Goal: Task Accomplishment & Management: Complete application form

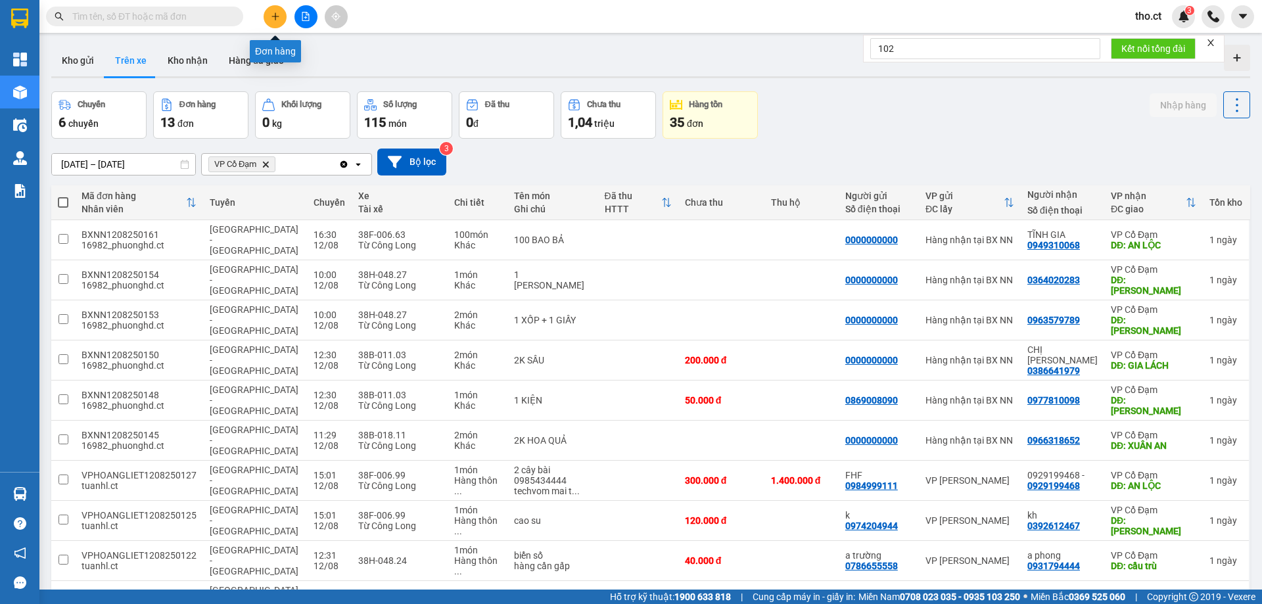
click at [276, 15] on icon "plus" at bounding box center [275, 16] width 9 height 9
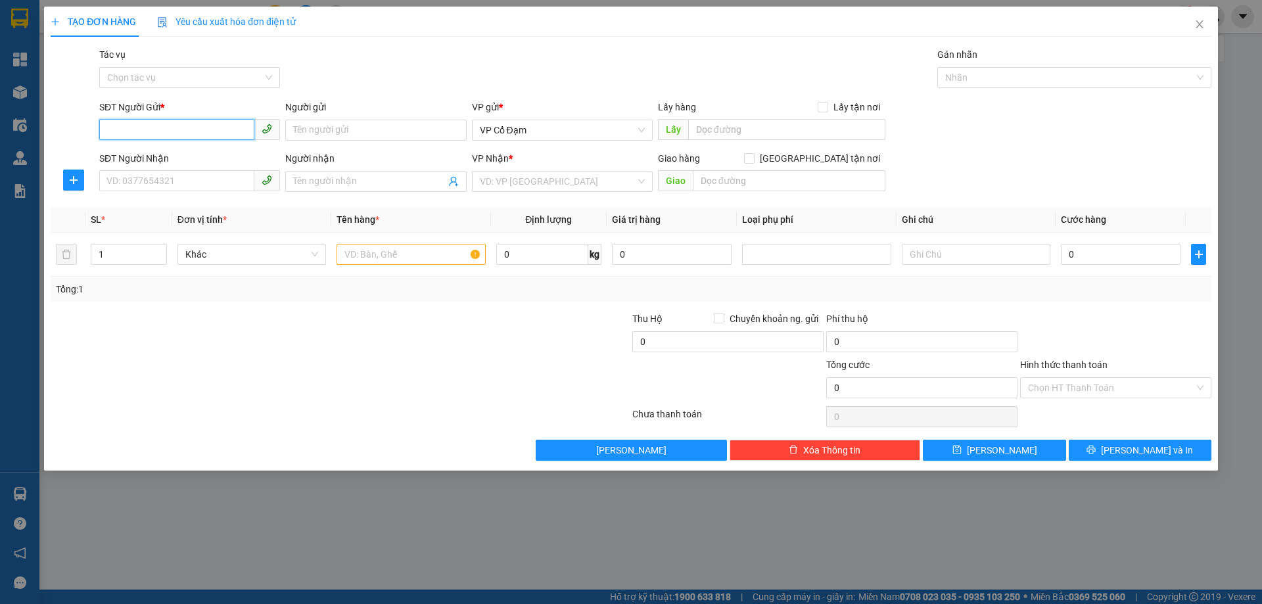
click at [262, 131] on icon "phone" at bounding box center [267, 129] width 11 height 11
click at [1209, 18] on span "Close" at bounding box center [1200, 25] width 37 height 37
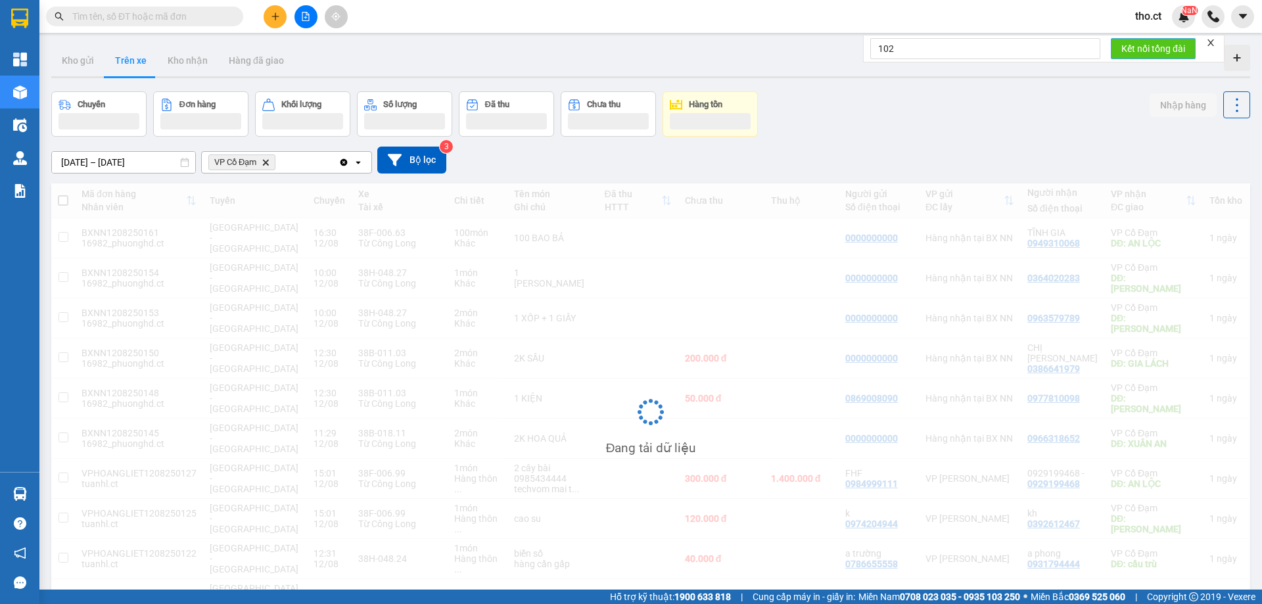
click at [1149, 47] on span "Kết nối tổng đài" at bounding box center [1154, 48] width 64 height 14
click at [1156, 41] on button "Kết nối tổng đài" at bounding box center [1153, 48] width 85 height 21
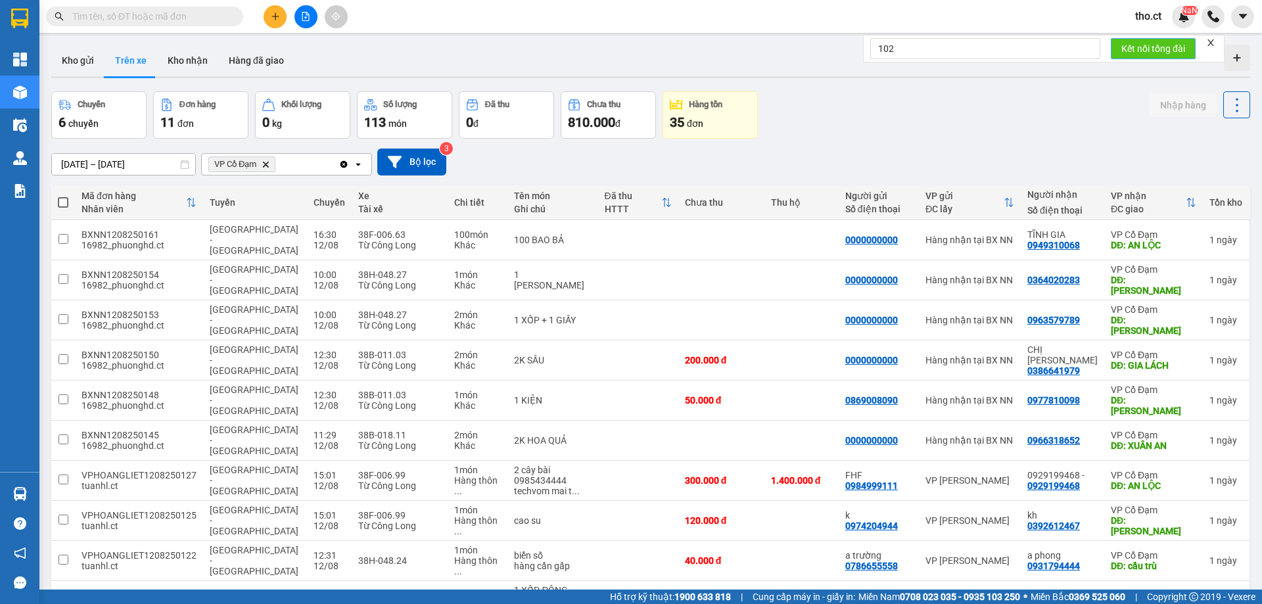
click at [1156, 41] on button "Kết nối tổng đài" at bounding box center [1153, 48] width 85 height 21
drag, startPoint x: 953, startPoint y: 171, endPoint x: 598, endPoint y: 111, distance: 359.4
click at [922, 169] on div "[DATE] – [DATE] Press the down arrow key to interact with the calendar and sele…" at bounding box center [650, 162] width 1199 height 27
click at [274, 18] on icon "plus" at bounding box center [275, 16] width 9 height 9
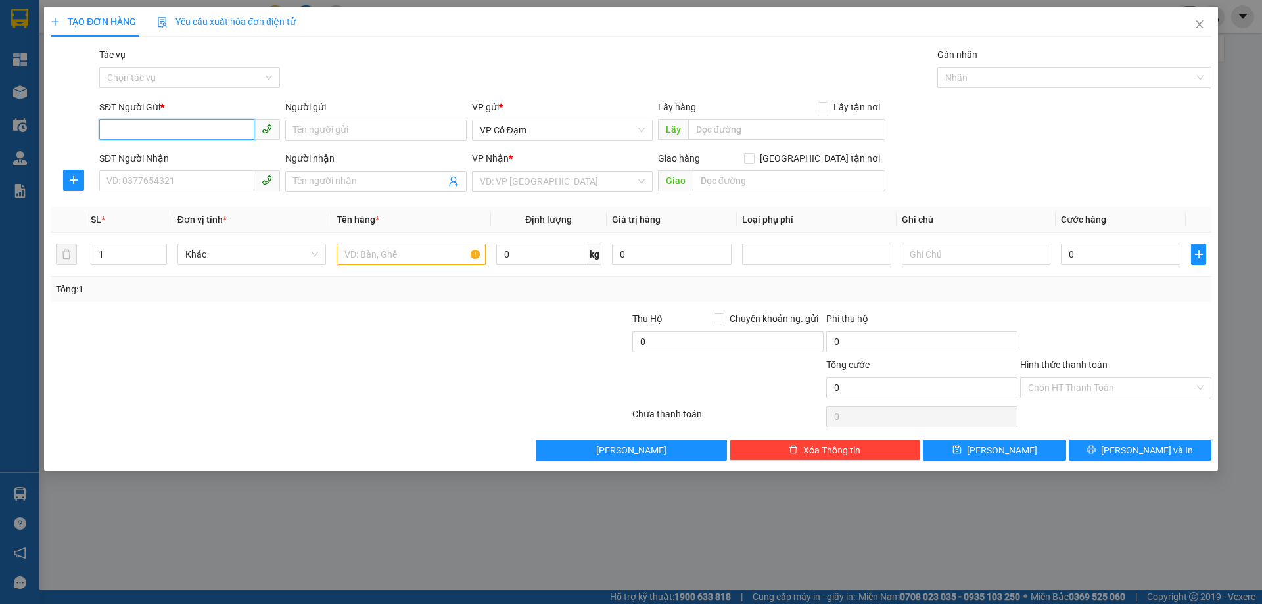
click at [263, 130] on icon "phone" at bounding box center [267, 129] width 11 height 11
paste input "0337667876"
click at [485, 134] on span "VP Cổ Đạm" at bounding box center [562, 130] width 165 height 20
type input "0337667876"
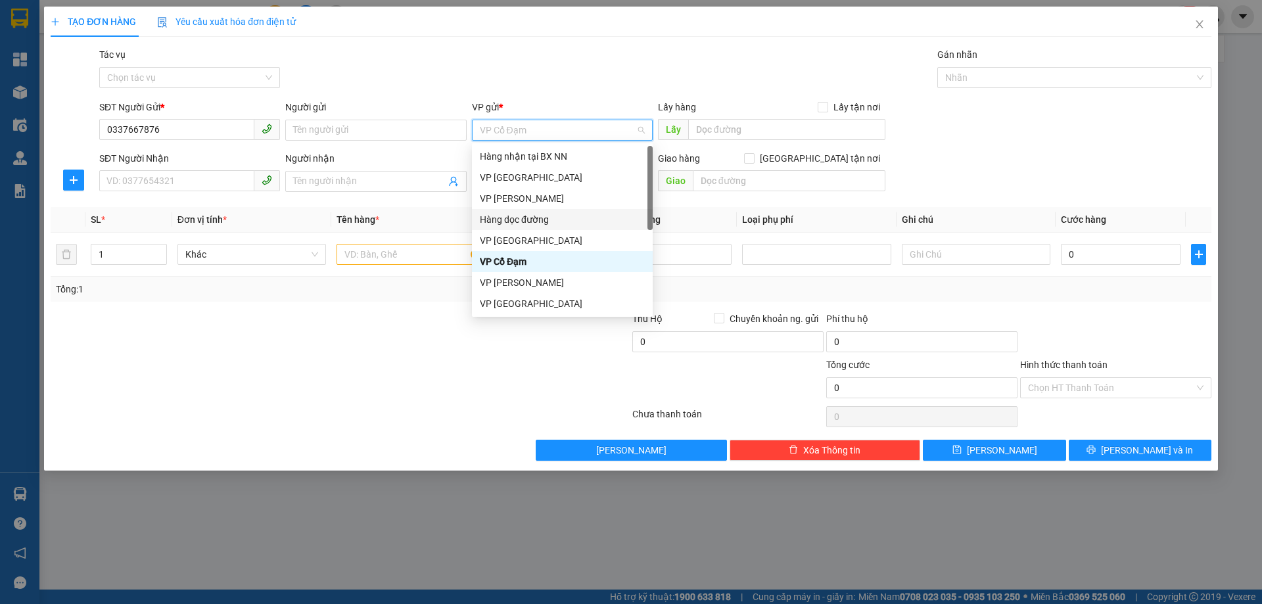
click at [524, 223] on div "Hàng dọc đường" at bounding box center [562, 219] width 165 height 14
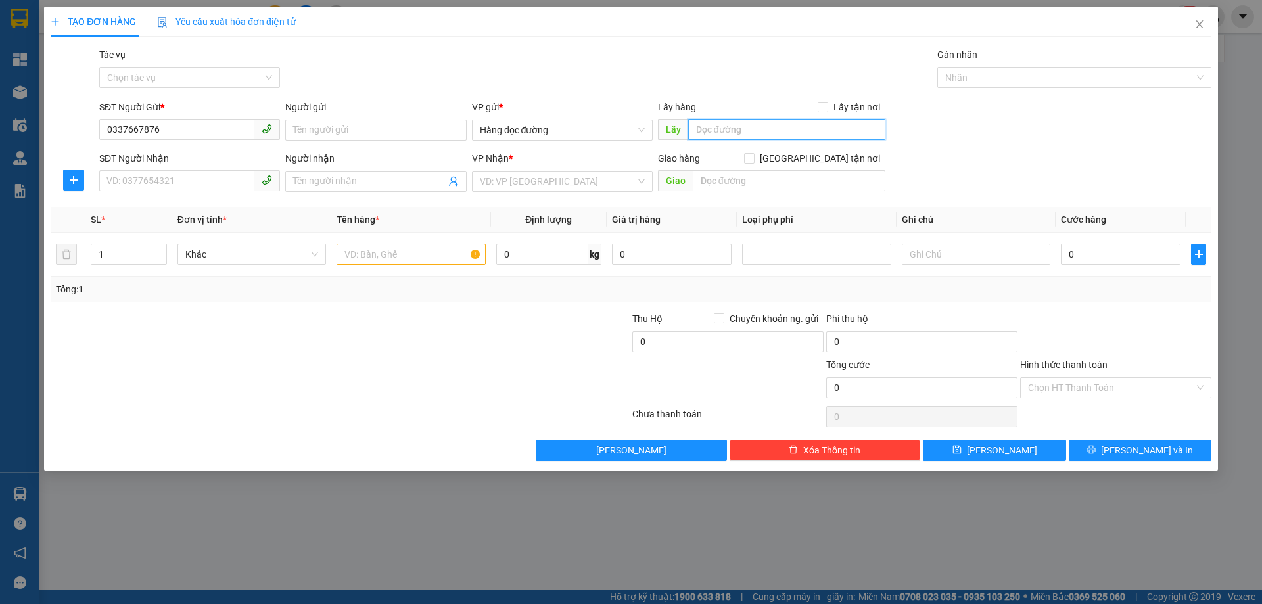
click at [746, 132] on input "text" at bounding box center [786, 129] width 197 height 21
type input "[GEOGRAPHIC_DATA]"
click at [233, 181] on input "SĐT Người Nhận" at bounding box center [176, 180] width 155 height 21
click at [218, 182] on input "SĐT Người Nhận" at bounding box center [176, 180] width 155 height 21
paste input "0977430635"
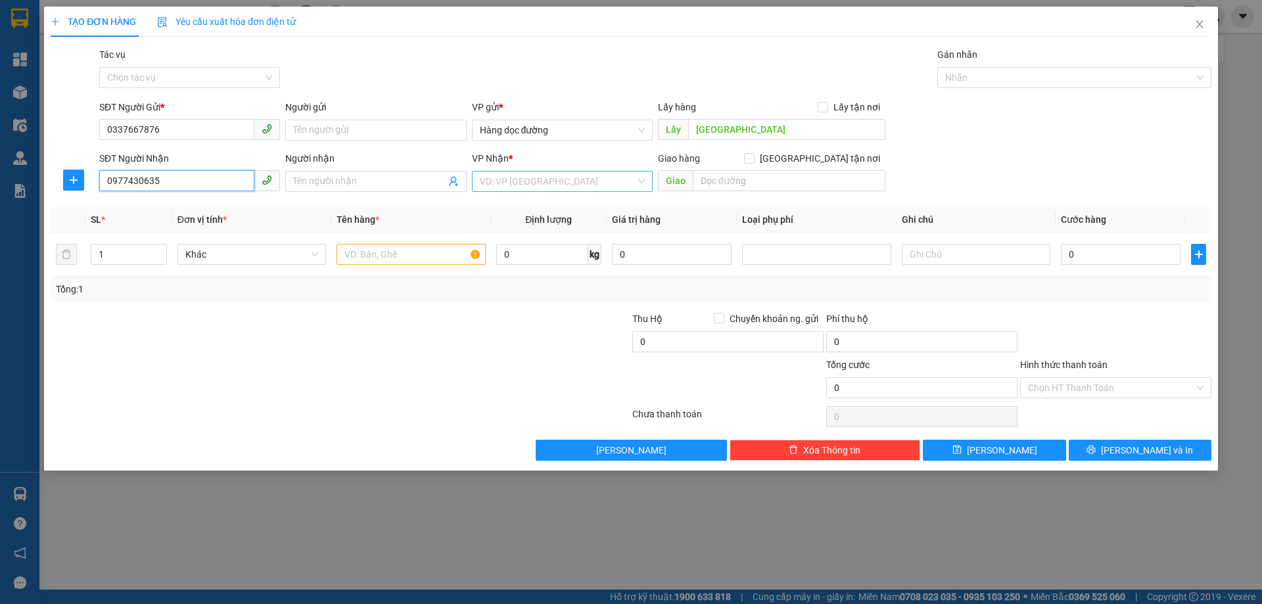
type input "0977430635"
click at [523, 182] on input "search" at bounding box center [558, 182] width 156 height 20
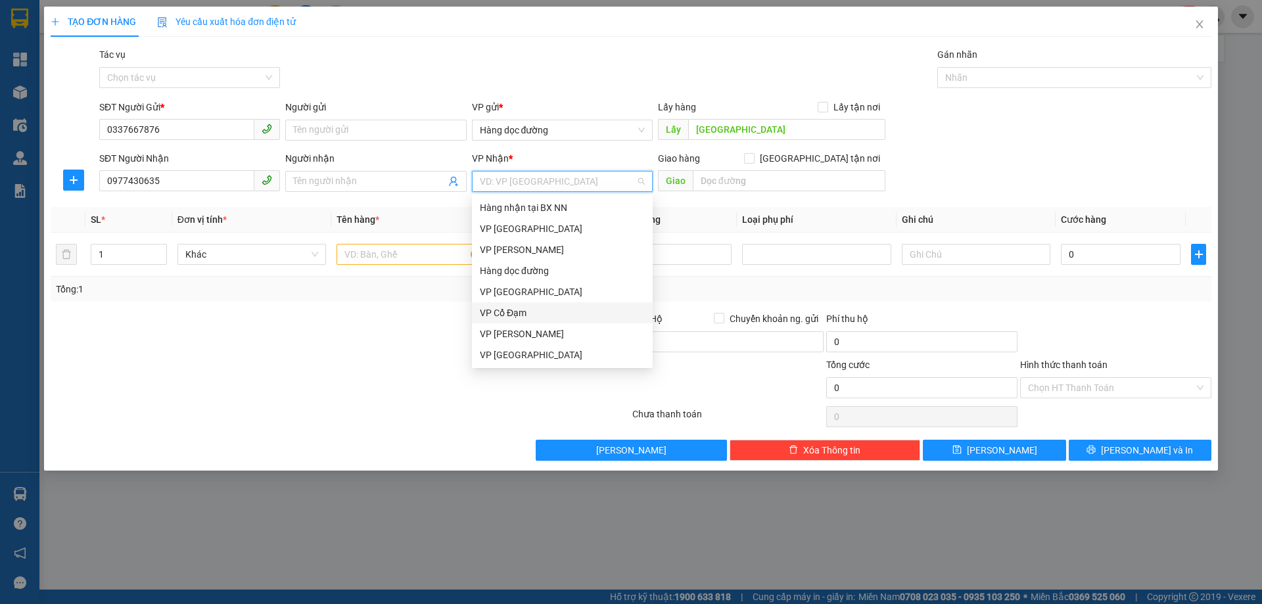
drag, startPoint x: 531, startPoint y: 352, endPoint x: 529, endPoint y: 312, distance: 40.9
click at [529, 312] on div "Hàng nhận tại BX NN VP Mỹ Đình VP Hoàng Liệt Hàng dọc đường VP [GEOGRAPHIC_DATA…" at bounding box center [562, 302] width 181 height 210
click at [537, 316] on div "VP Cổ Đạm" at bounding box center [562, 313] width 165 height 14
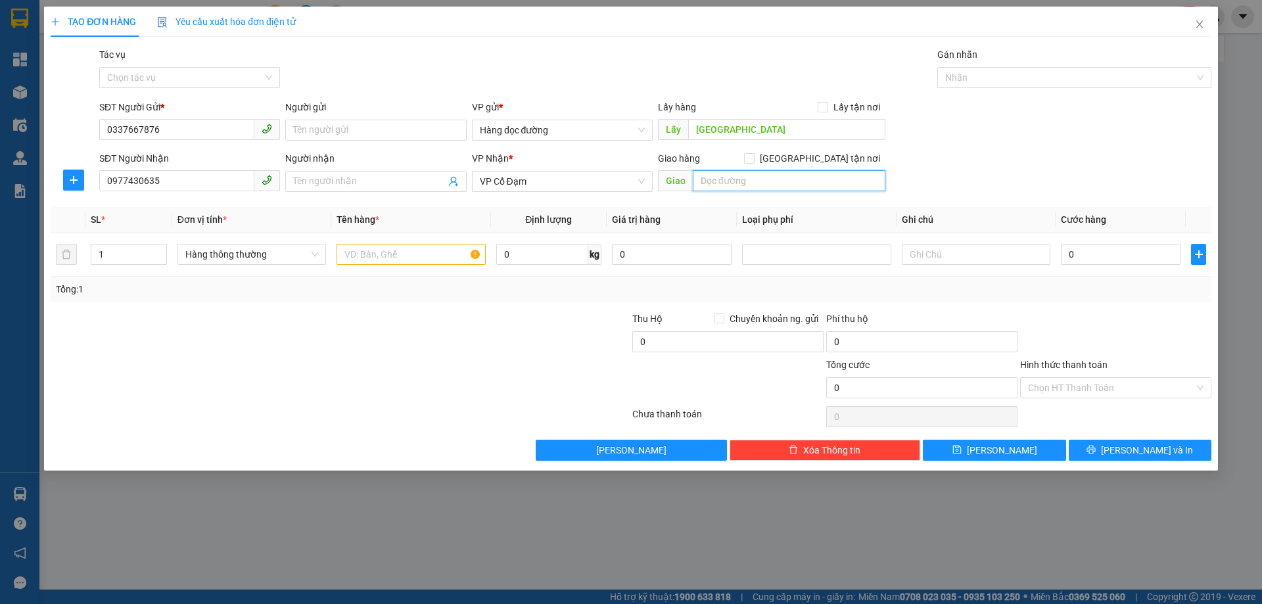
click at [763, 184] on input "text" at bounding box center [789, 180] width 193 height 21
type input "[PERSON_NAME]"
click at [397, 252] on input "text" at bounding box center [411, 254] width 149 height 21
type input "1 Kiện"
click at [236, 82] on input "Tác vụ" at bounding box center [185, 78] width 156 height 20
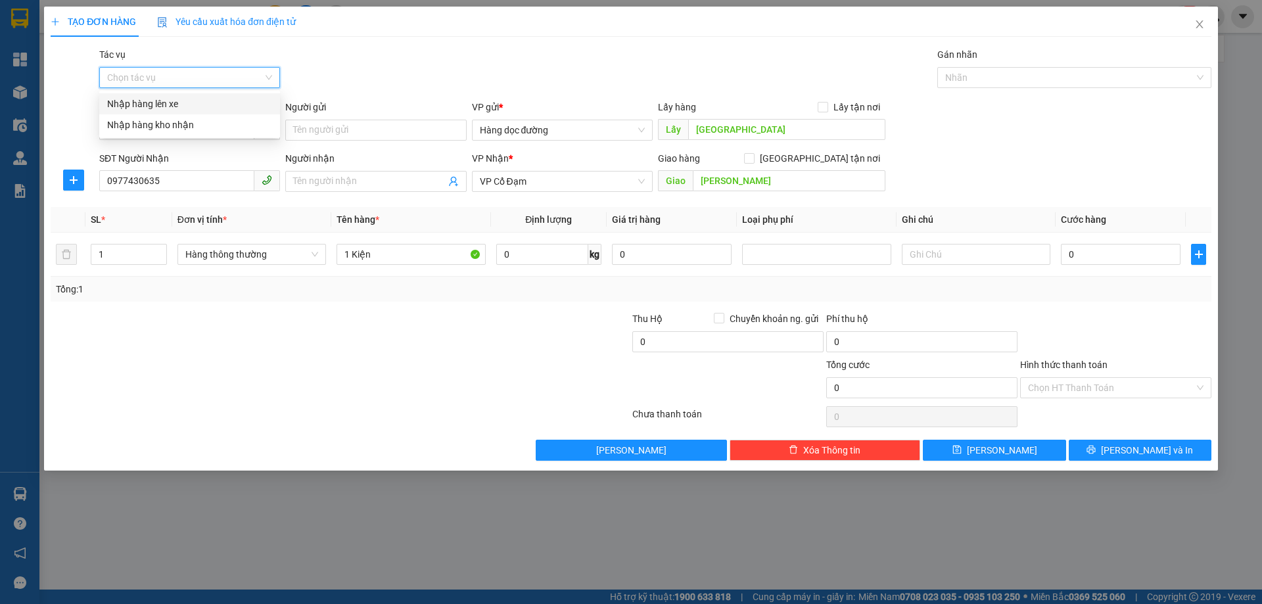
click at [209, 108] on div "Nhập hàng lên xe" at bounding box center [189, 104] width 165 height 14
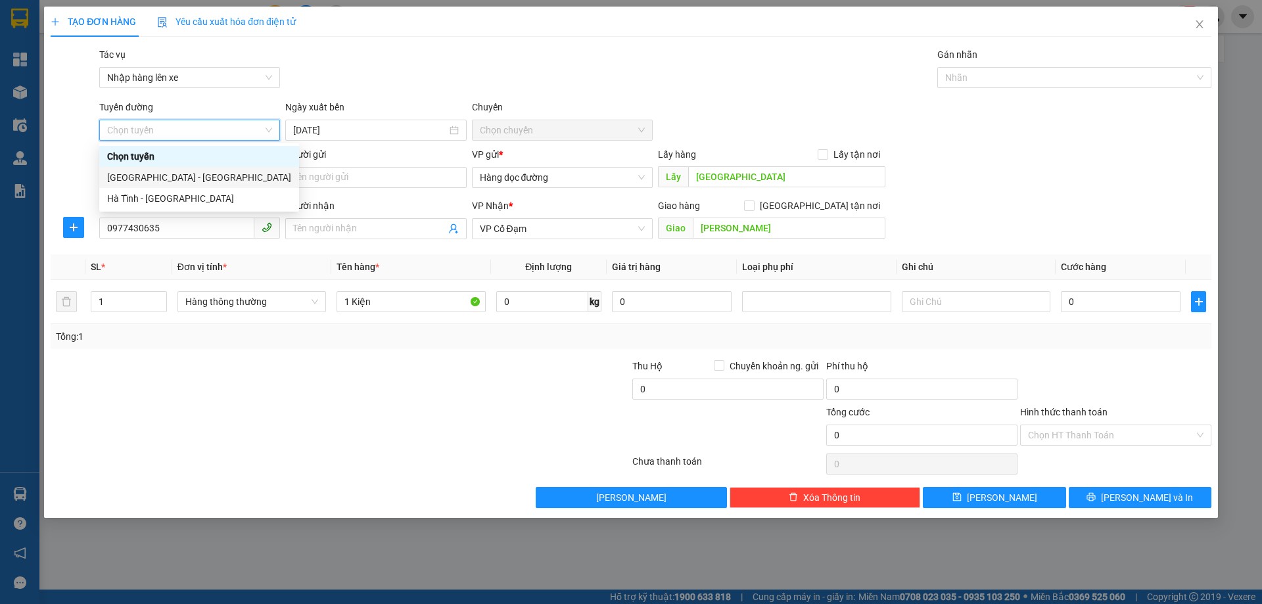
click at [193, 181] on div "[GEOGRAPHIC_DATA] - [GEOGRAPHIC_DATA]" at bounding box center [199, 177] width 184 height 14
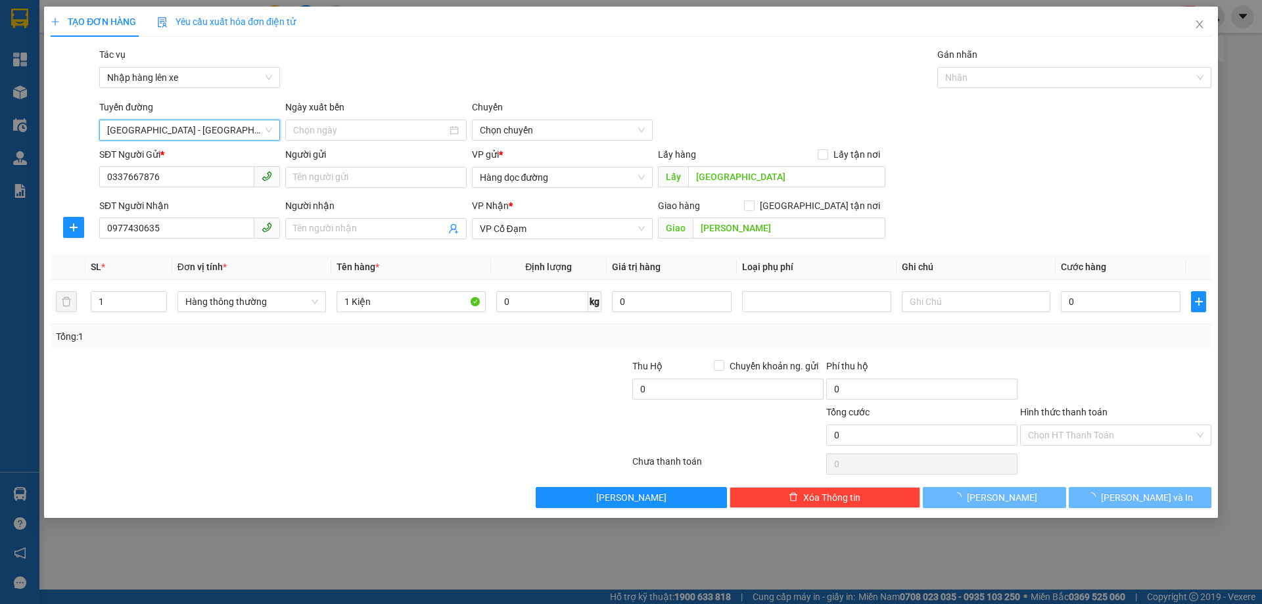
type input "[DATE]"
click at [1015, 494] on button "[PERSON_NAME]" at bounding box center [994, 497] width 143 height 21
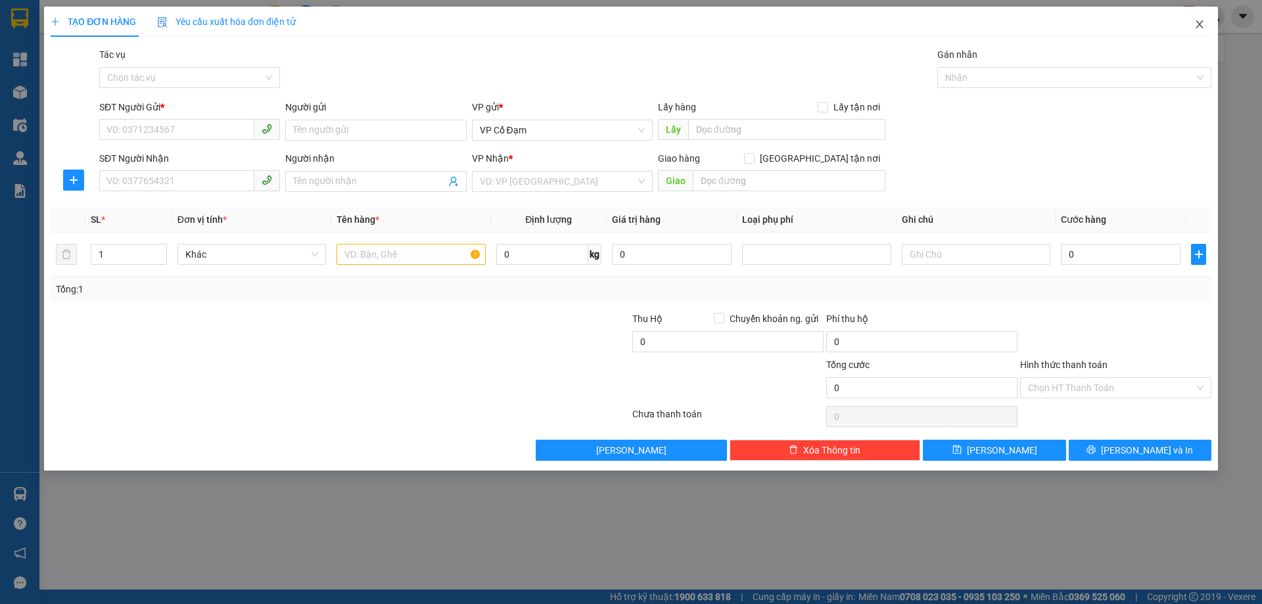
click at [1209, 29] on span "Close" at bounding box center [1200, 25] width 37 height 37
